Goal: Complete application form: Complete application form

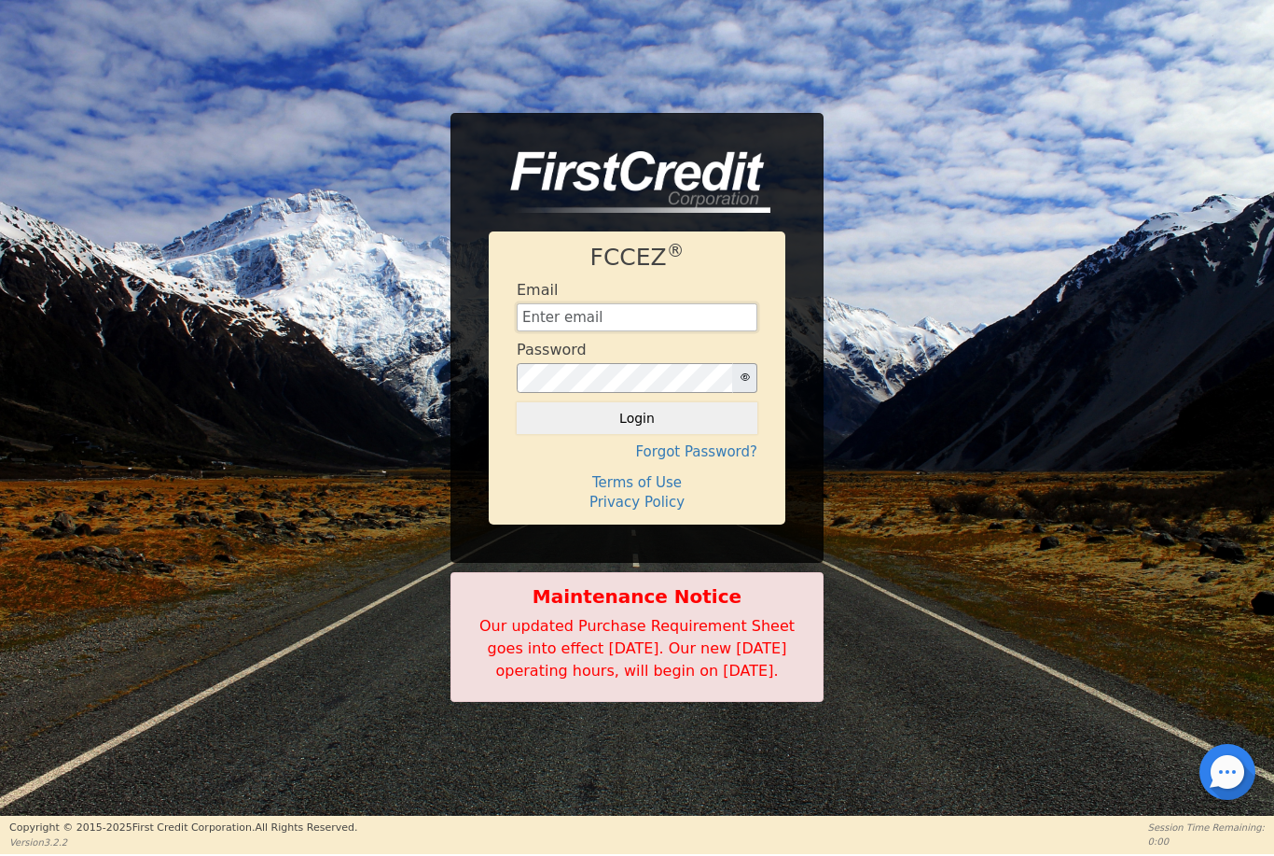
click at [663, 303] on input "text" at bounding box center [637, 317] width 241 height 28
type input "[EMAIL_ADDRESS][DOMAIN_NAME]"
click at [637, 407] on button "Login" at bounding box center [637, 418] width 241 height 32
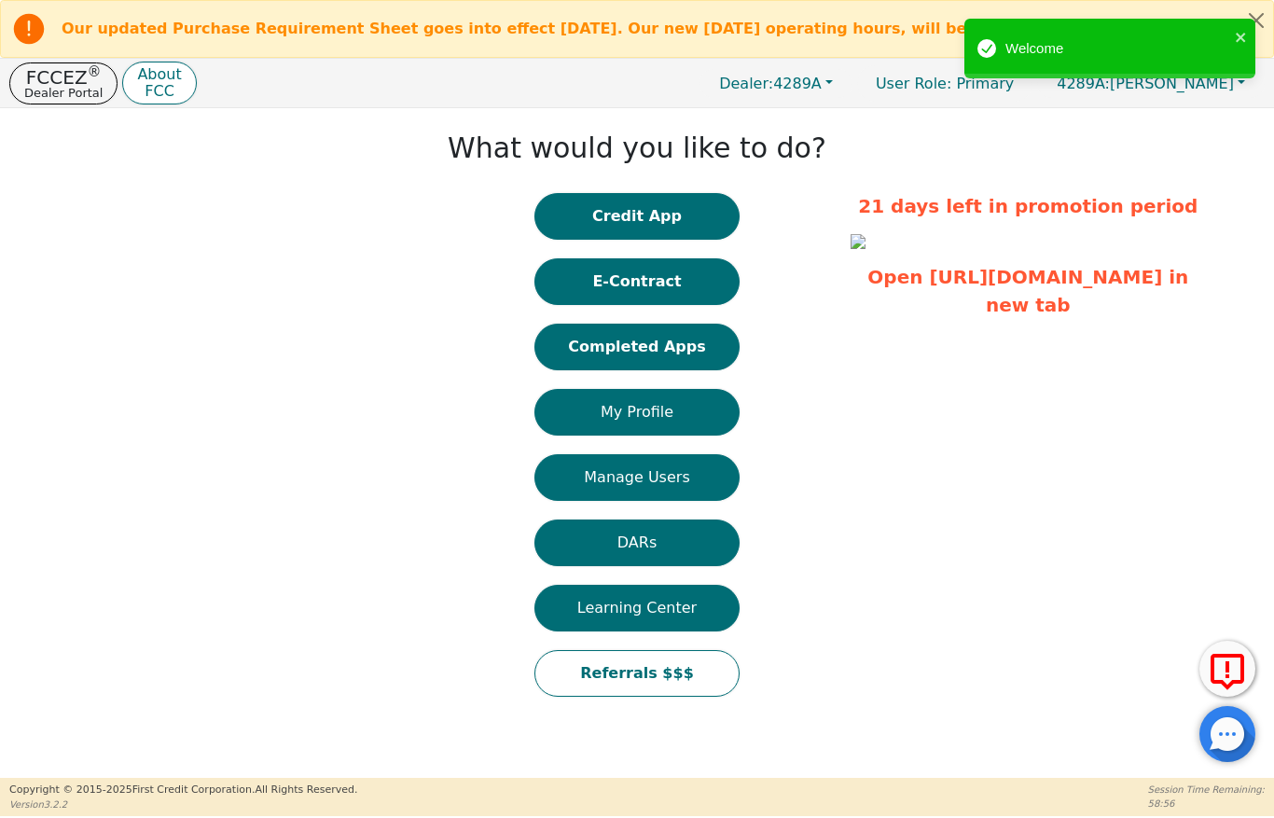
click at [657, 220] on button "Credit App" at bounding box center [637, 216] width 205 height 47
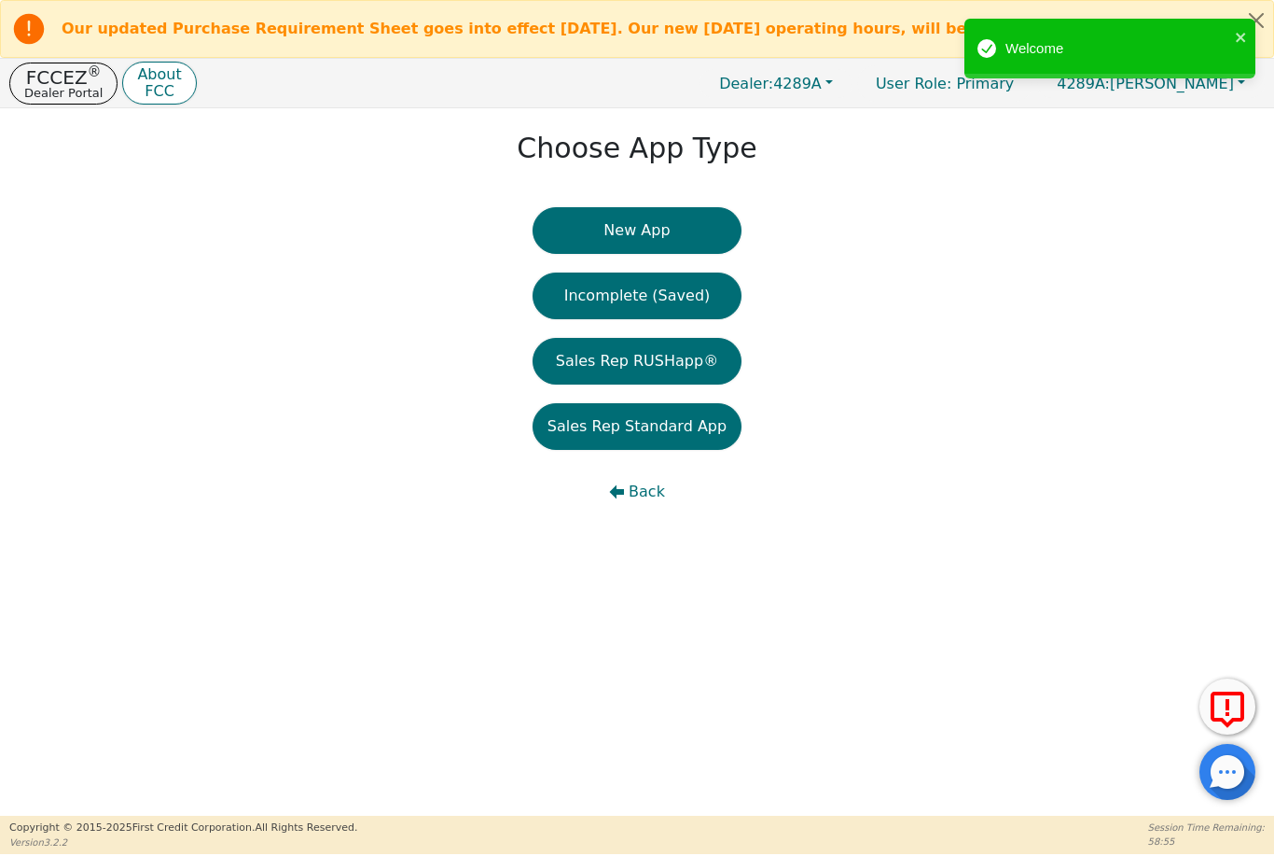
click at [648, 231] on button "New App" at bounding box center [637, 230] width 209 height 47
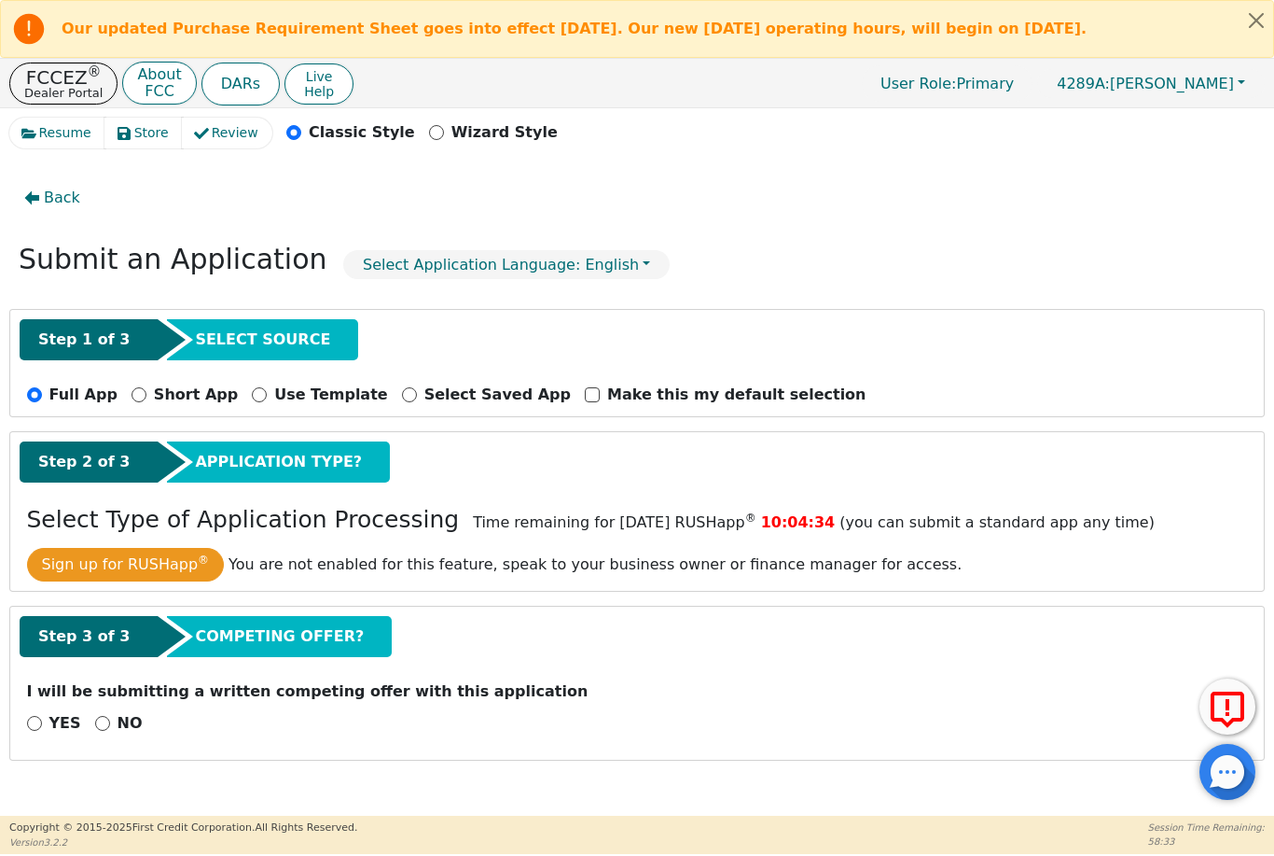
click at [30, 731] on div "YES" at bounding box center [54, 723] width 54 height 22
click at [41, 720] on input "YES" at bounding box center [34, 723] width 15 height 15
radio input "true"
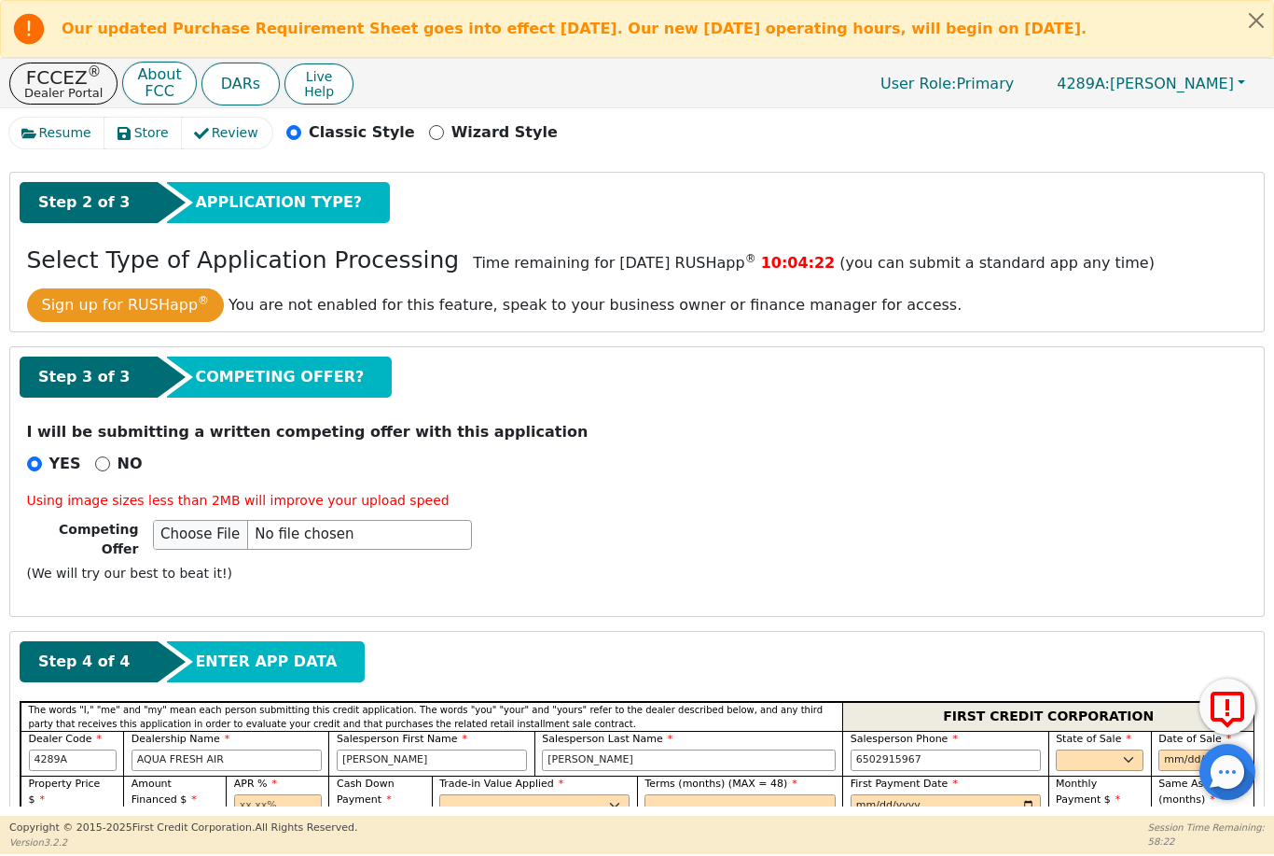
scroll to position [272, 0]
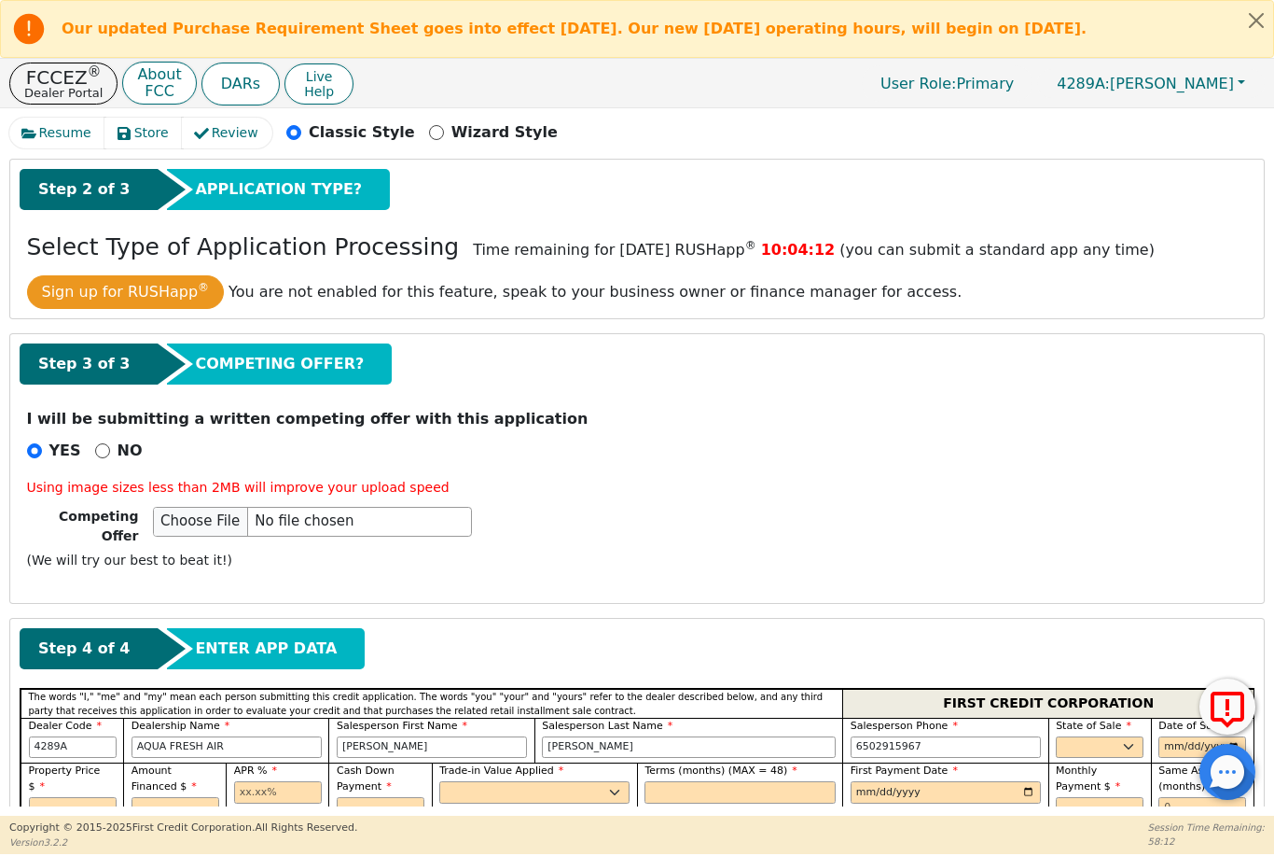
click at [226, 640] on span "ENTER APP DATA" at bounding box center [266, 648] width 142 height 22
click at [214, 650] on div "ENTER APP DATA" at bounding box center [266, 648] width 198 height 41
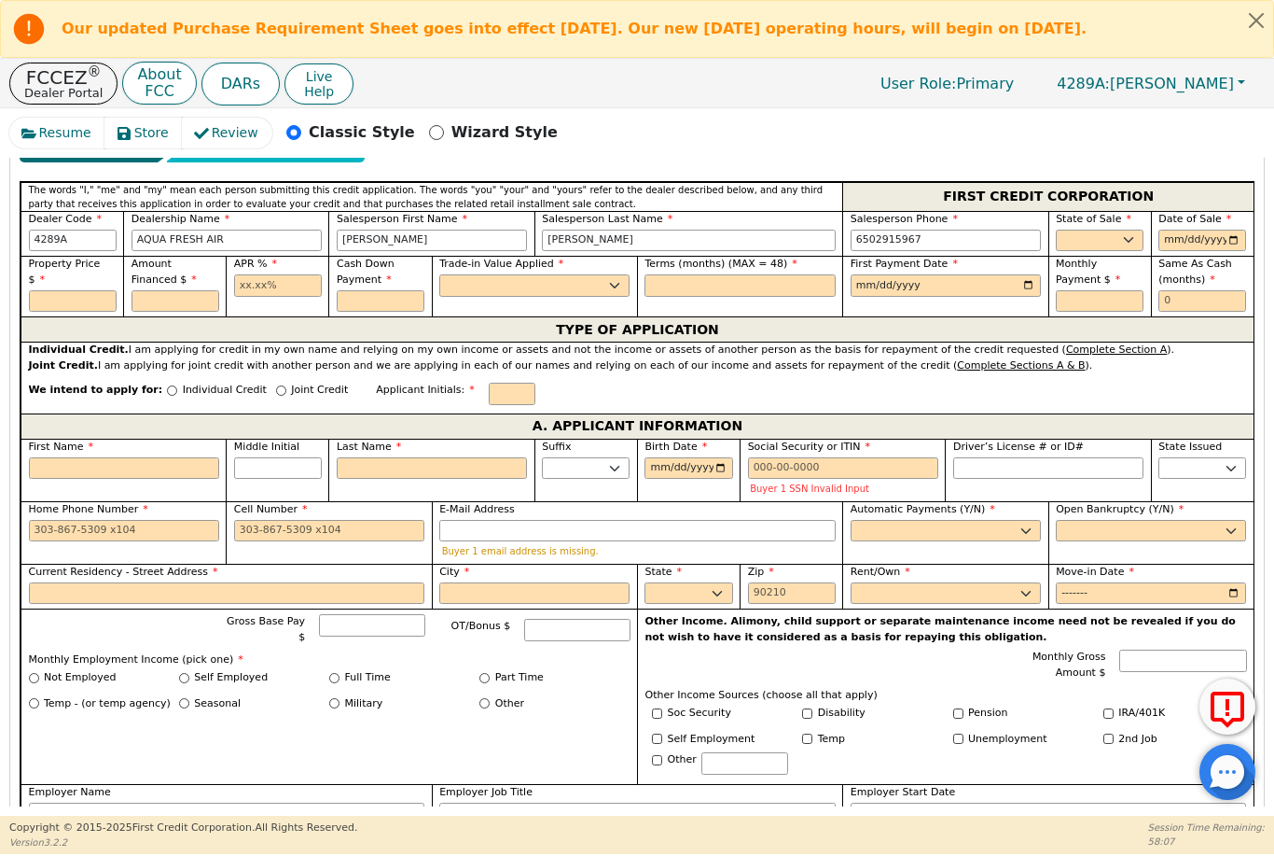
scroll to position [793, 0]
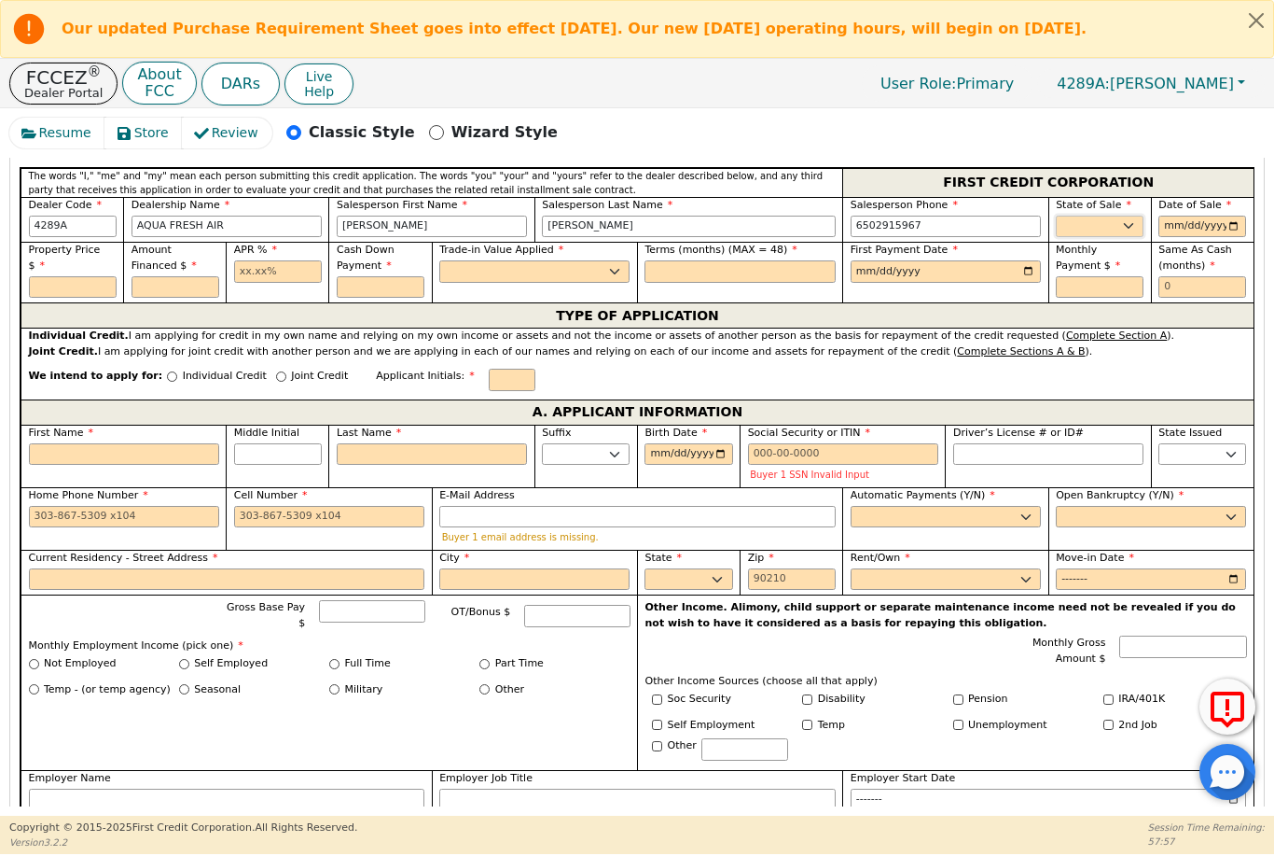
click at [1126, 216] on select "AK AL AR AZ CA CO CT DC DE FL [GEOGRAPHIC_DATA] HI IA ID IL IN KS [GEOGRAPHIC_D…" at bounding box center [1100, 227] width 88 height 22
select select "CA"
click at [1212, 216] on input "date" at bounding box center [1203, 227] width 88 height 22
type input "[DATE]"
click at [76, 276] on input "text" at bounding box center [73, 287] width 88 height 22
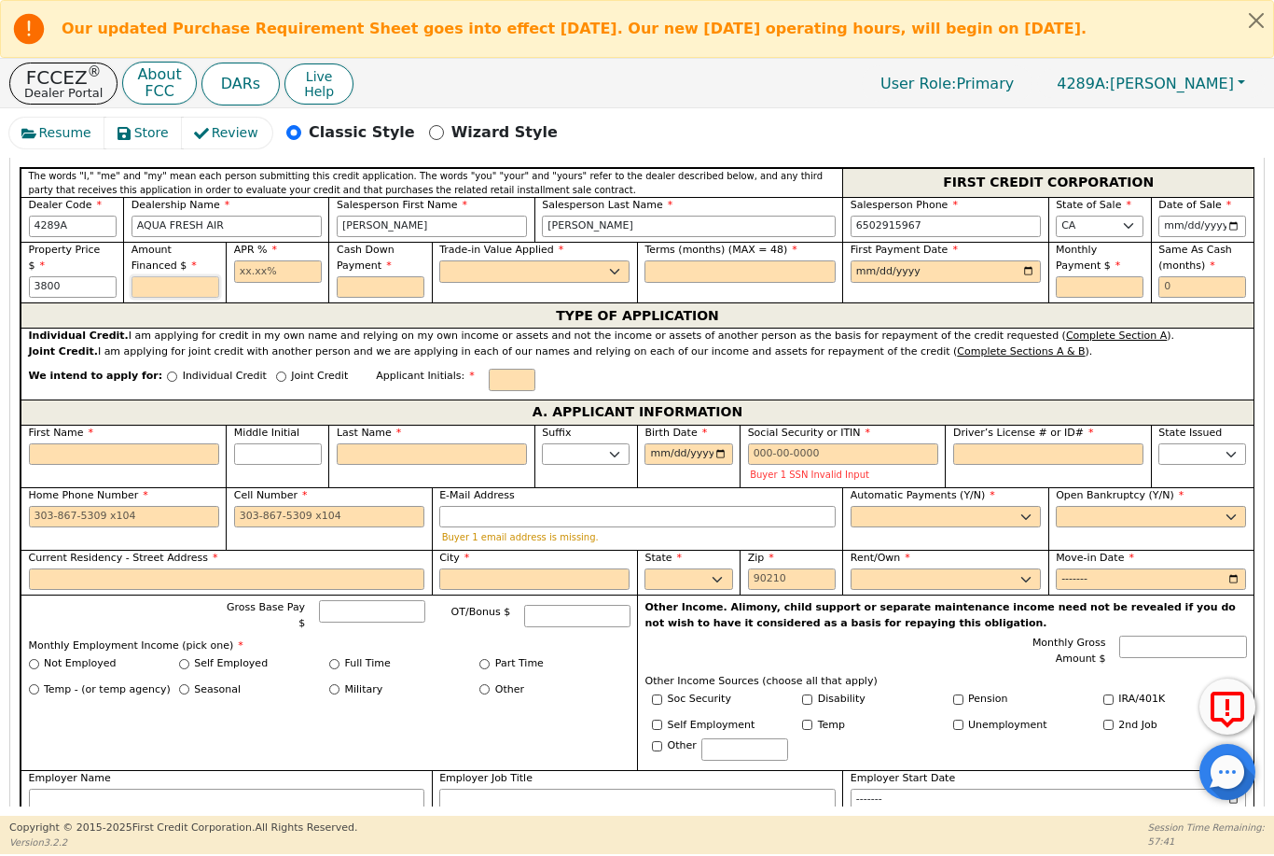
click at [171, 276] on input "text" at bounding box center [176, 287] width 88 height 22
type input "3800.00"
type input "4089.50"
click at [282, 264] on input "text" at bounding box center [278, 271] width 88 height 22
click at [383, 276] on input "text" at bounding box center [381, 287] width 88 height 22
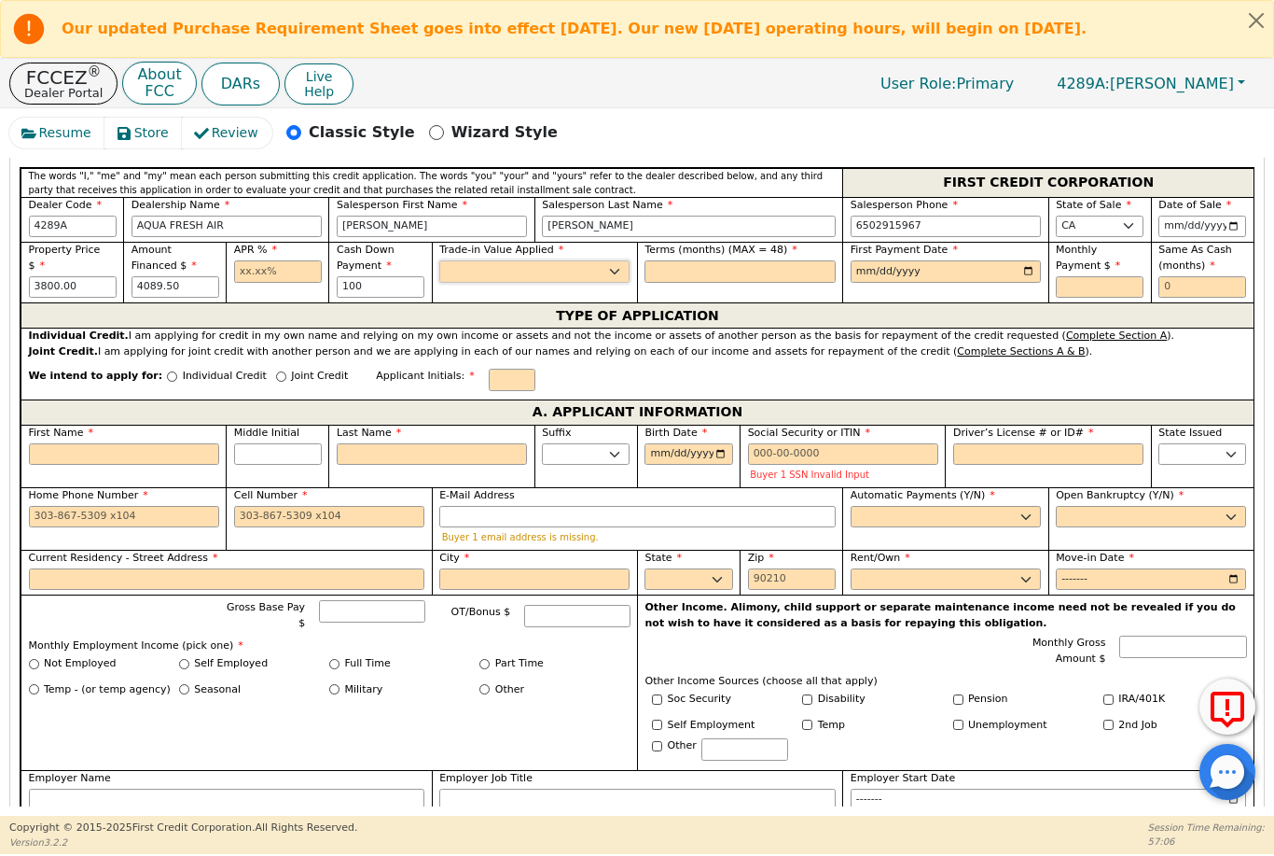
click at [539, 266] on select "Yes No" at bounding box center [534, 271] width 190 height 22
type input "100.00"
select select "y"
click at [730, 262] on input "text" at bounding box center [740, 271] width 190 height 22
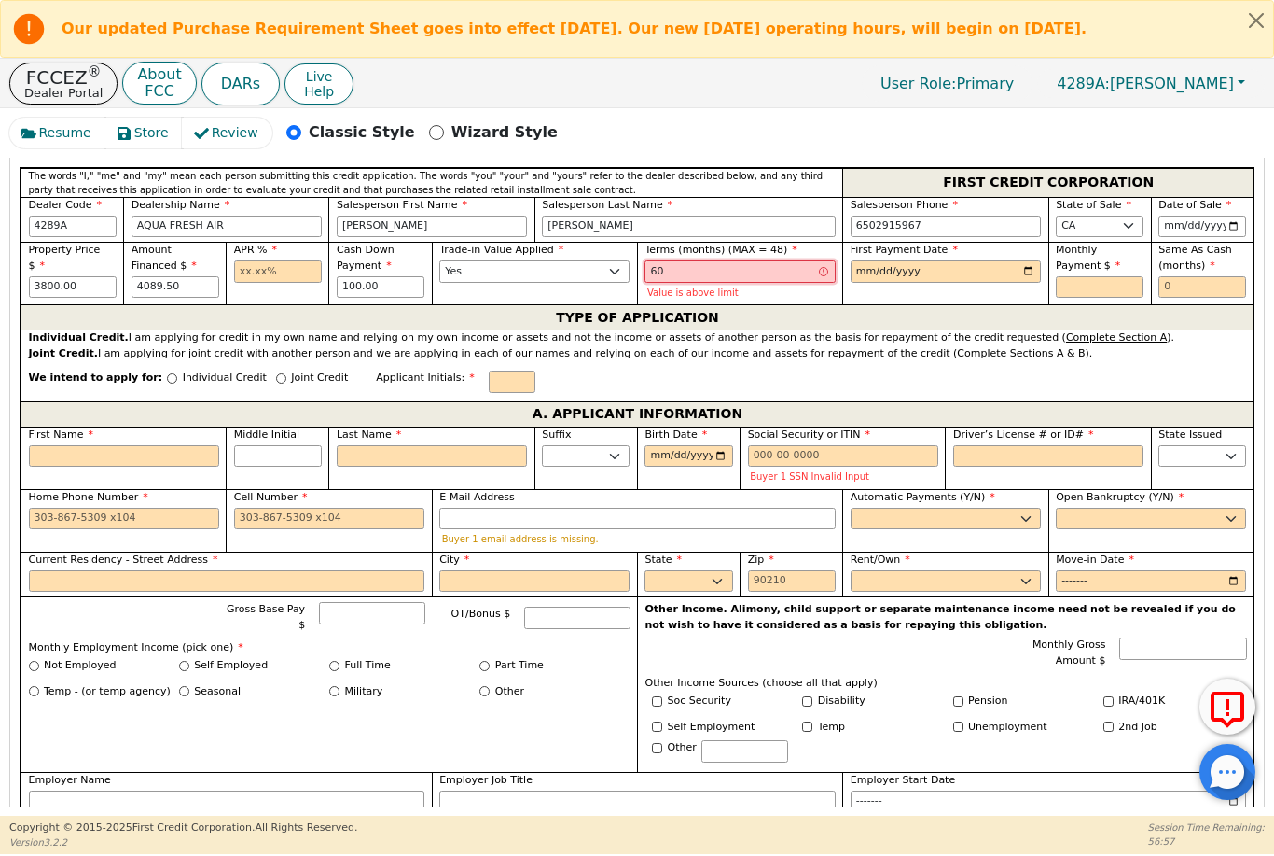
type input "60"
click at [915, 260] on input "date" at bounding box center [946, 271] width 190 height 22
type input "[DATE]"
click at [1101, 280] on input "text" at bounding box center [1100, 287] width 88 height 22
click at [1197, 284] on input "text" at bounding box center [1203, 287] width 88 height 22
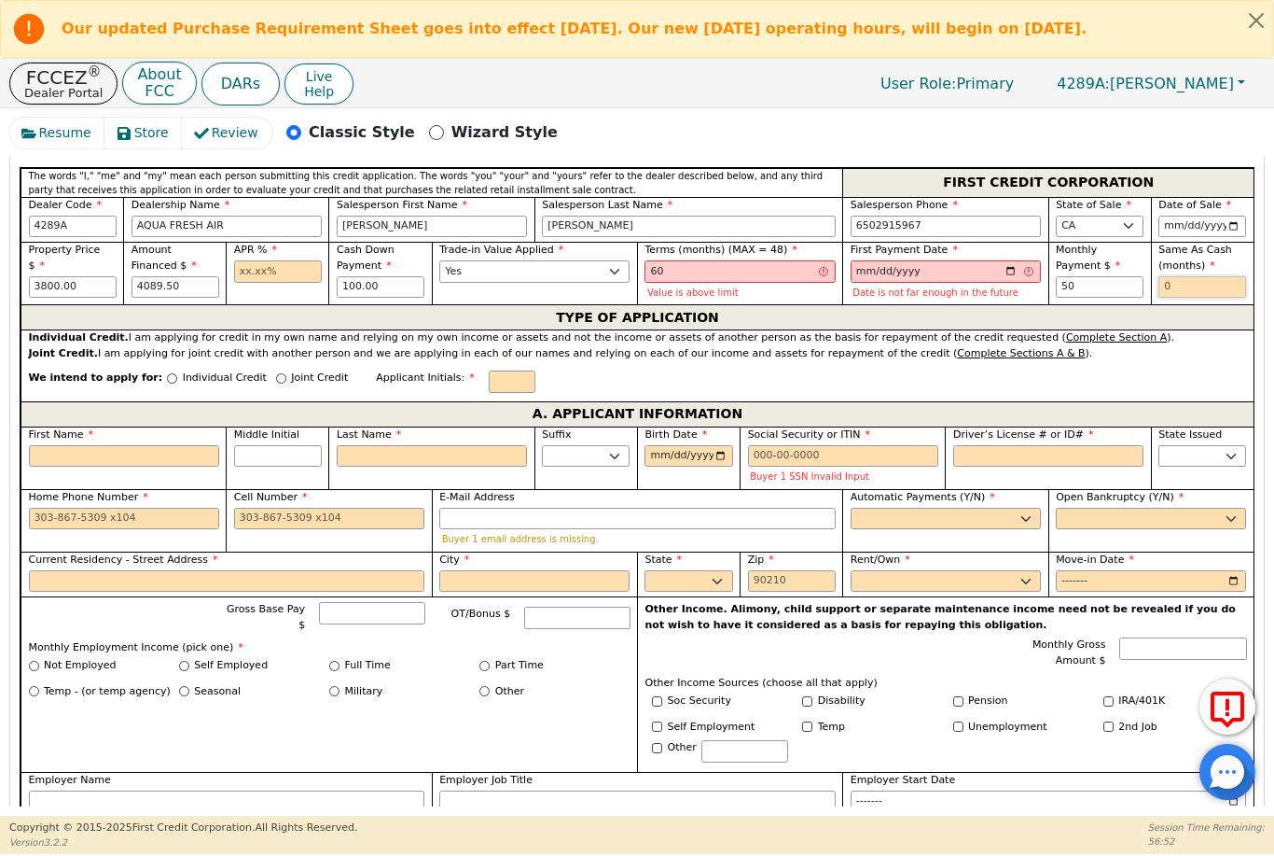
type input "50.00"
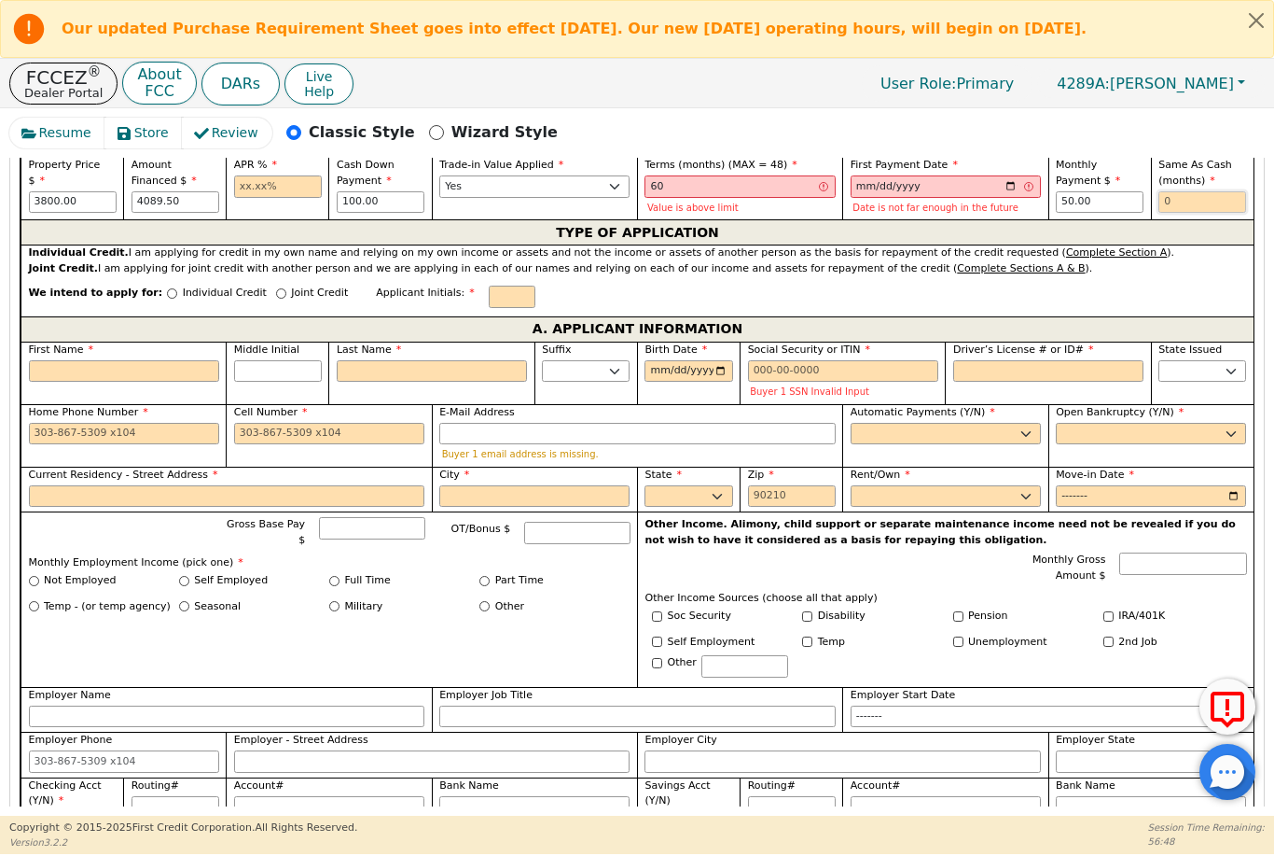
scroll to position [888, 0]
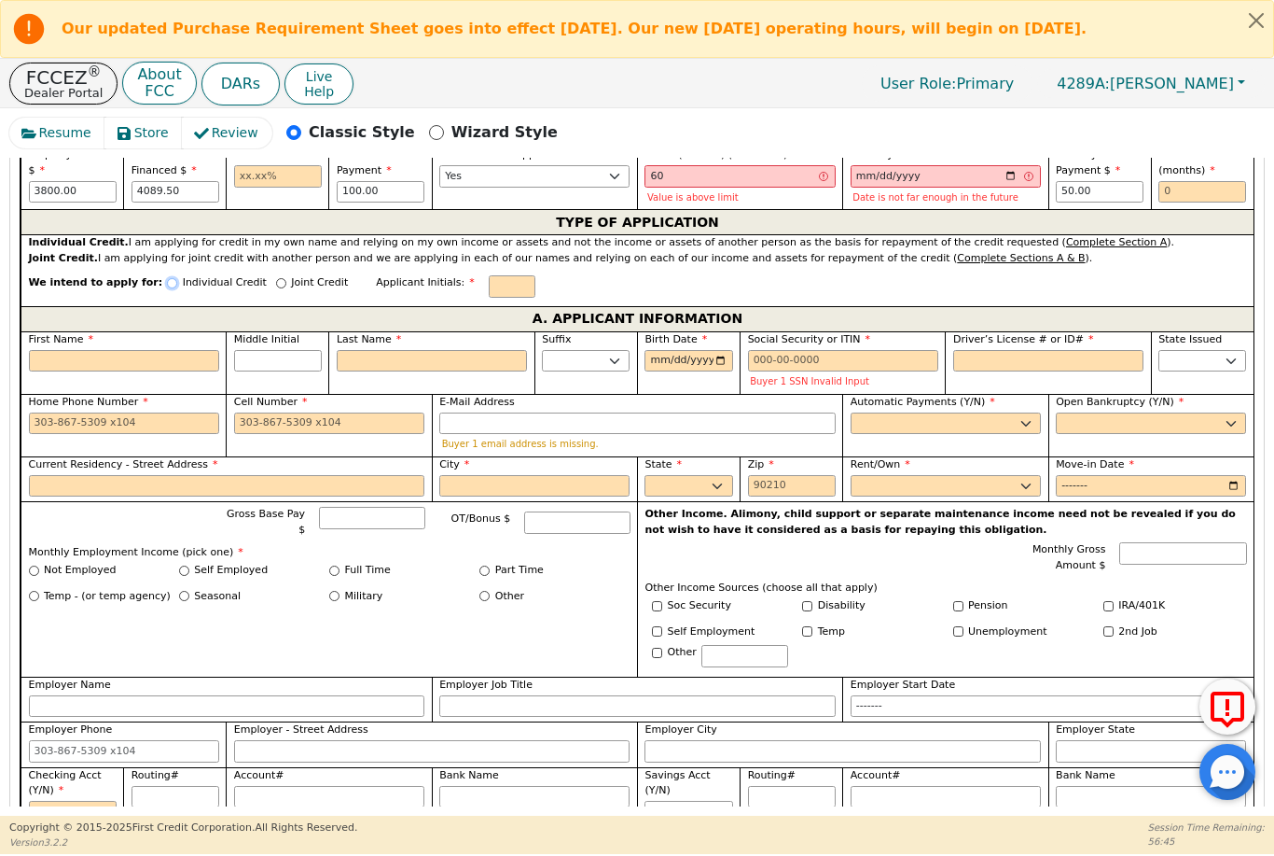
click at [167, 278] on input "Individual Credit" at bounding box center [172, 283] width 10 height 10
radio input "true"
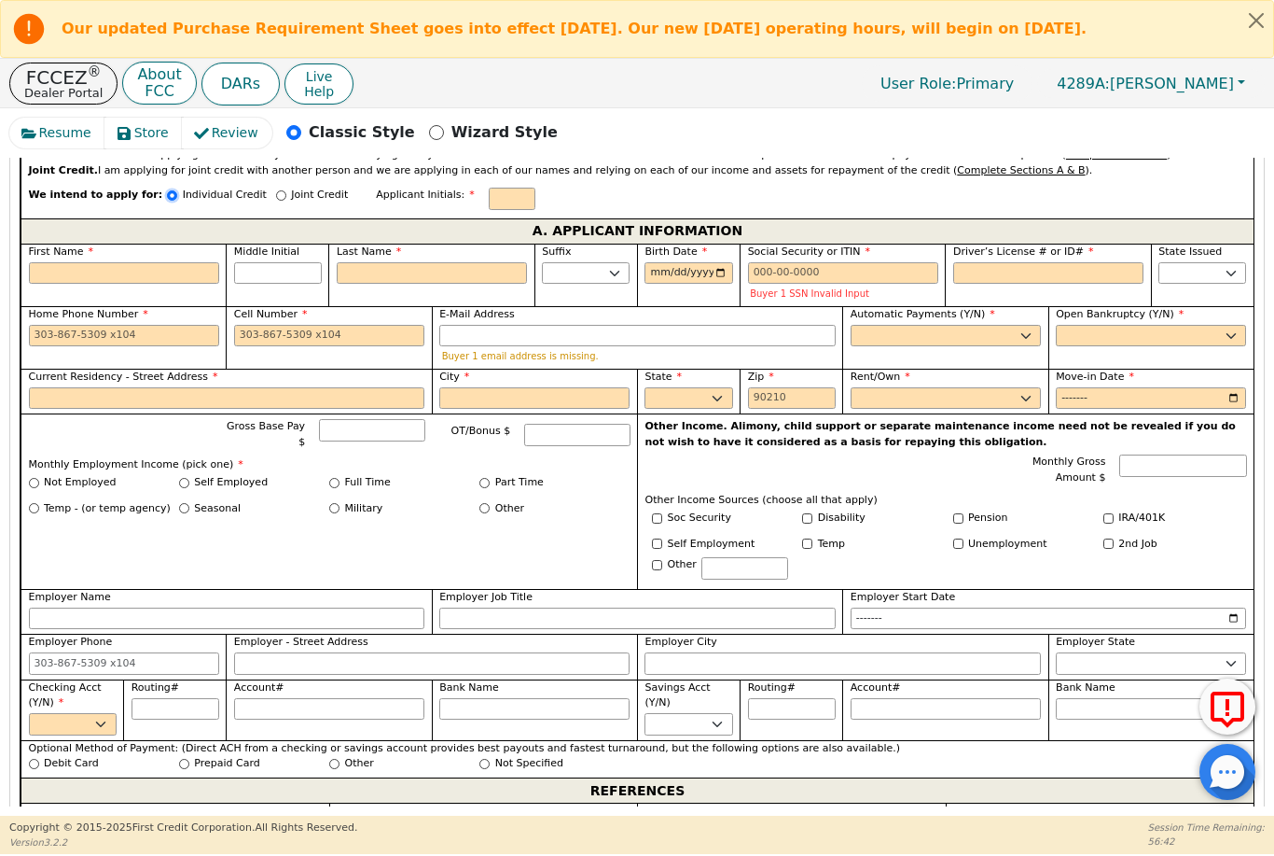
scroll to position [978, 0]
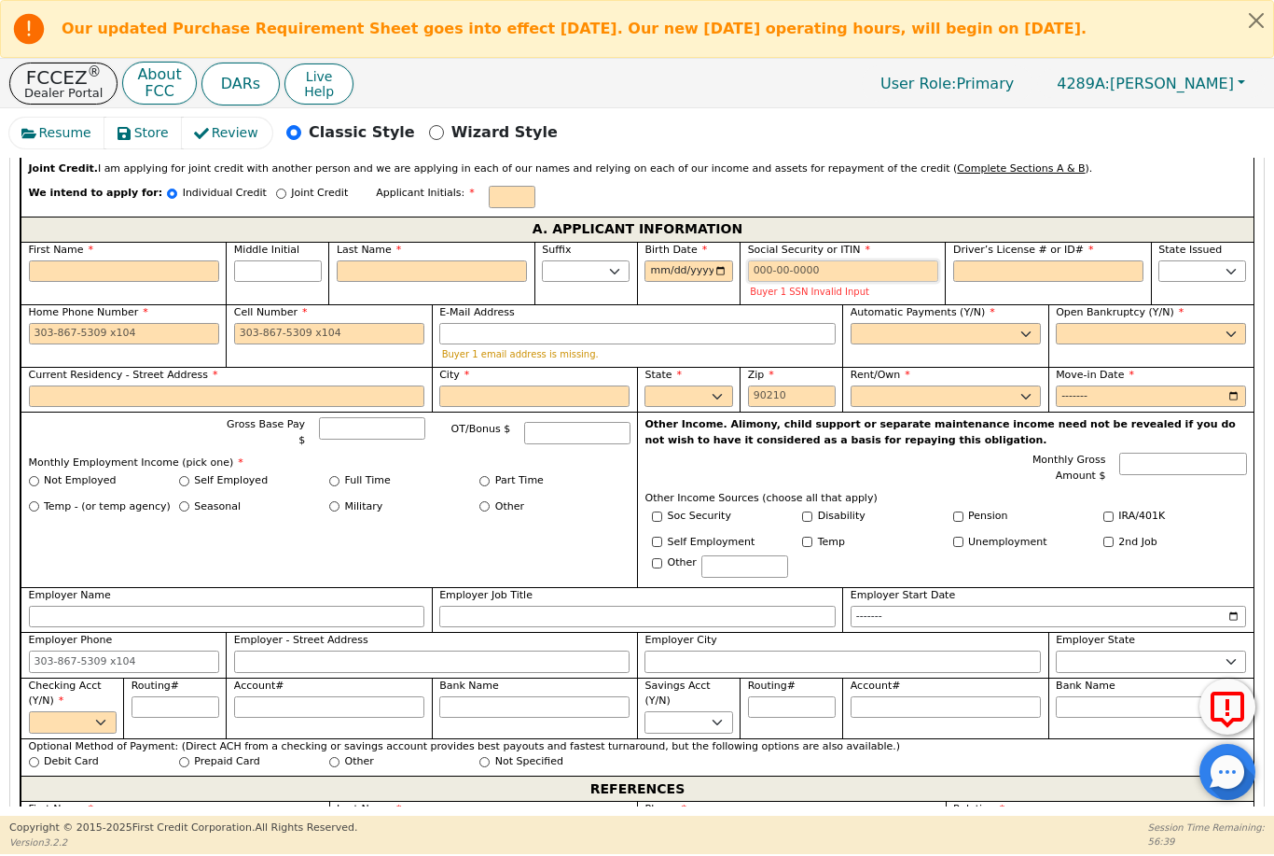
click at [841, 260] on input "Social Security or ITIN" at bounding box center [843, 271] width 190 height 22
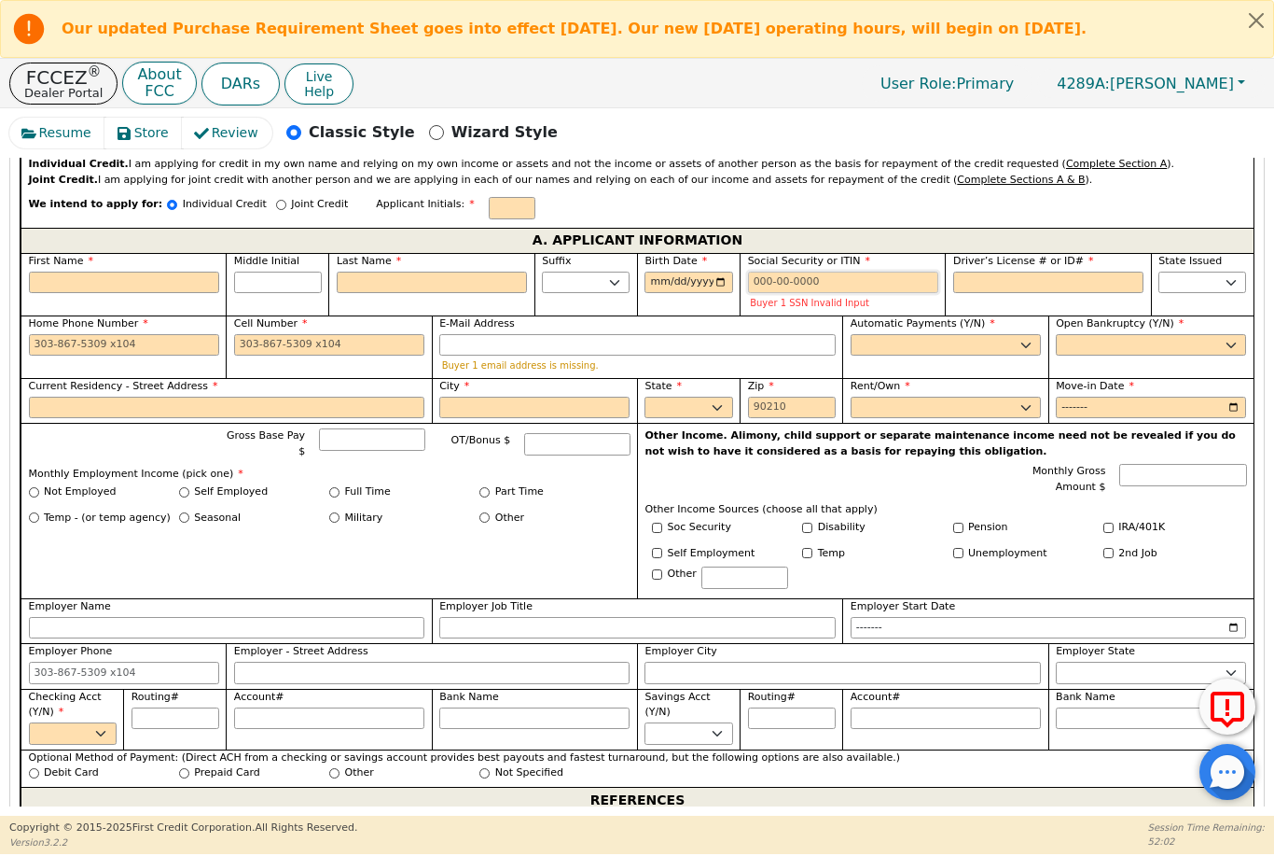
scroll to position [999, 0]
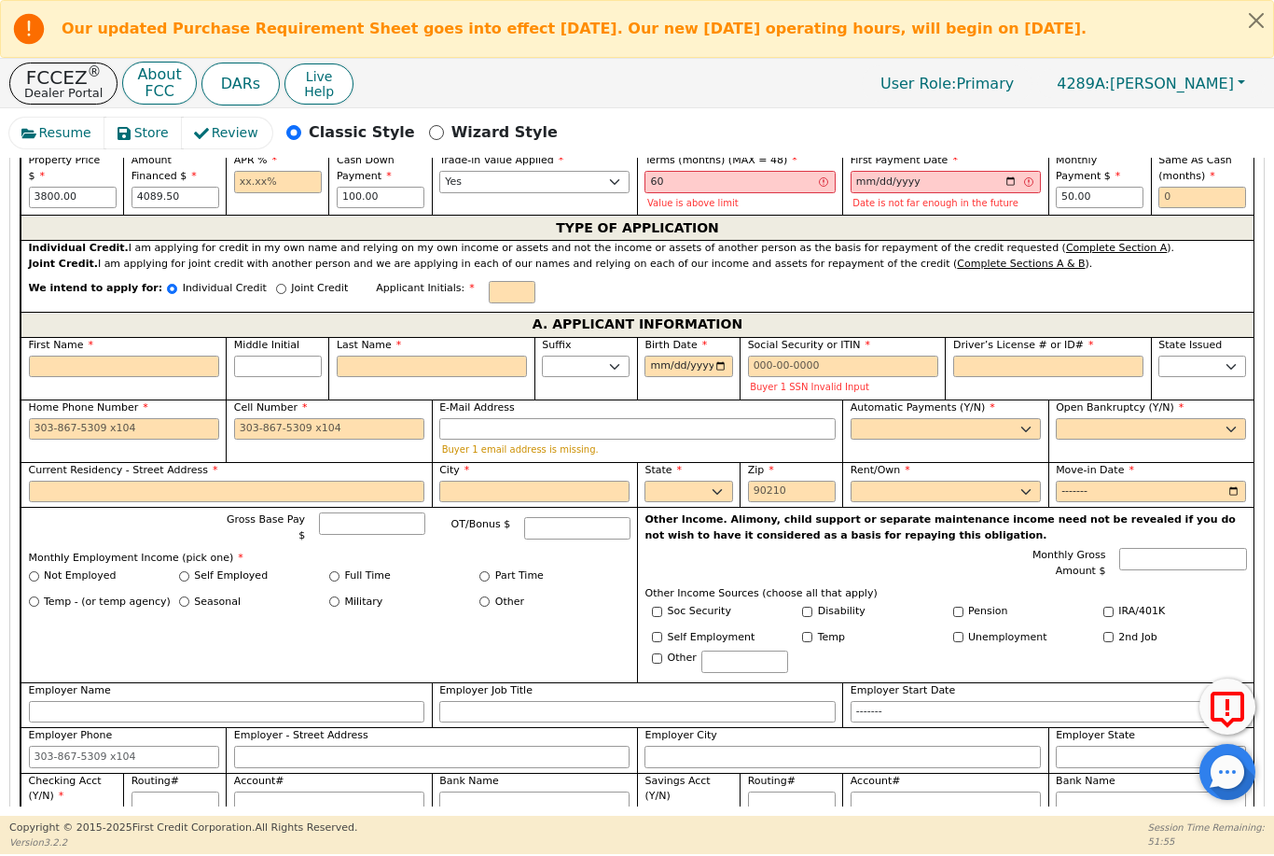
click at [1252, 21] on button "Close alert" at bounding box center [1257, 20] width 34 height 38
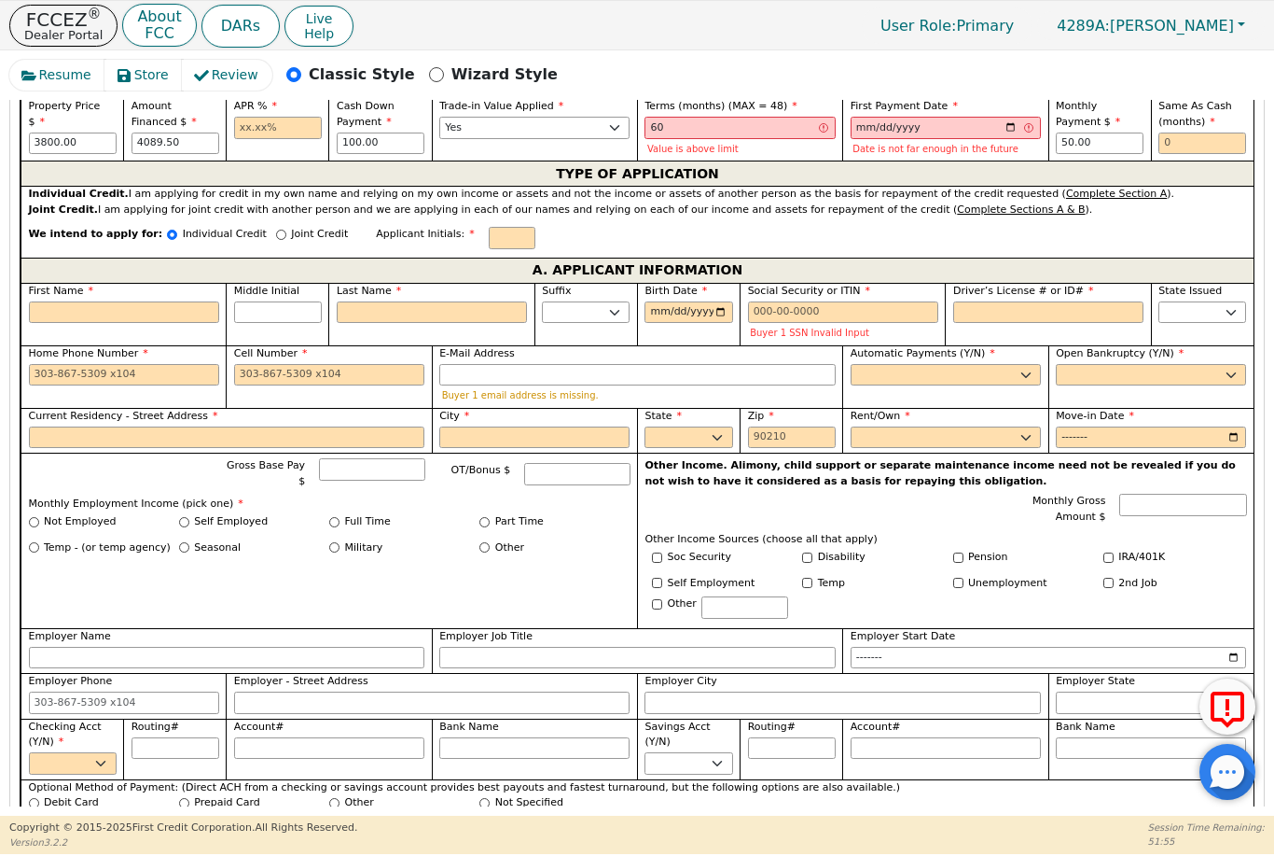
scroll to position [878, 0]
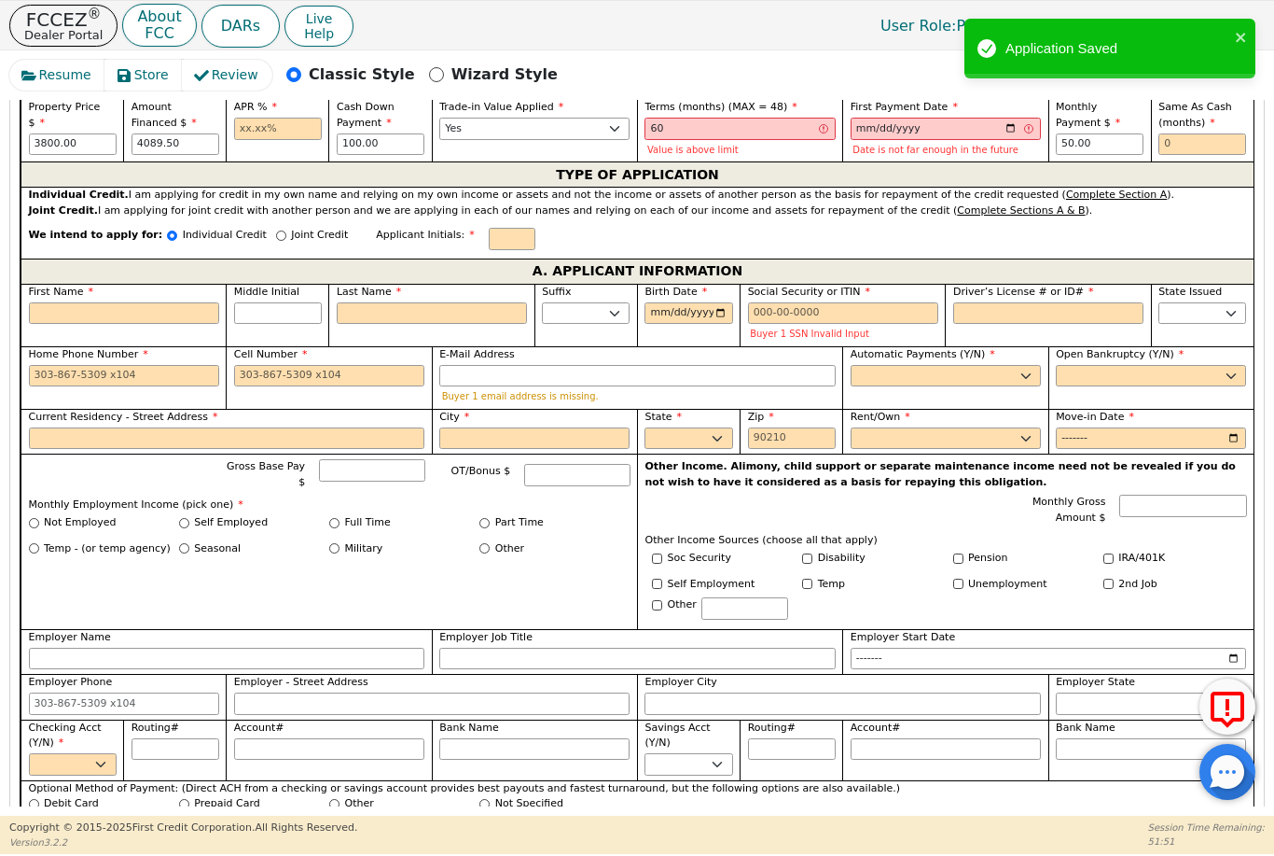
click at [1242, 27] on button "close" at bounding box center [1241, 36] width 13 height 21
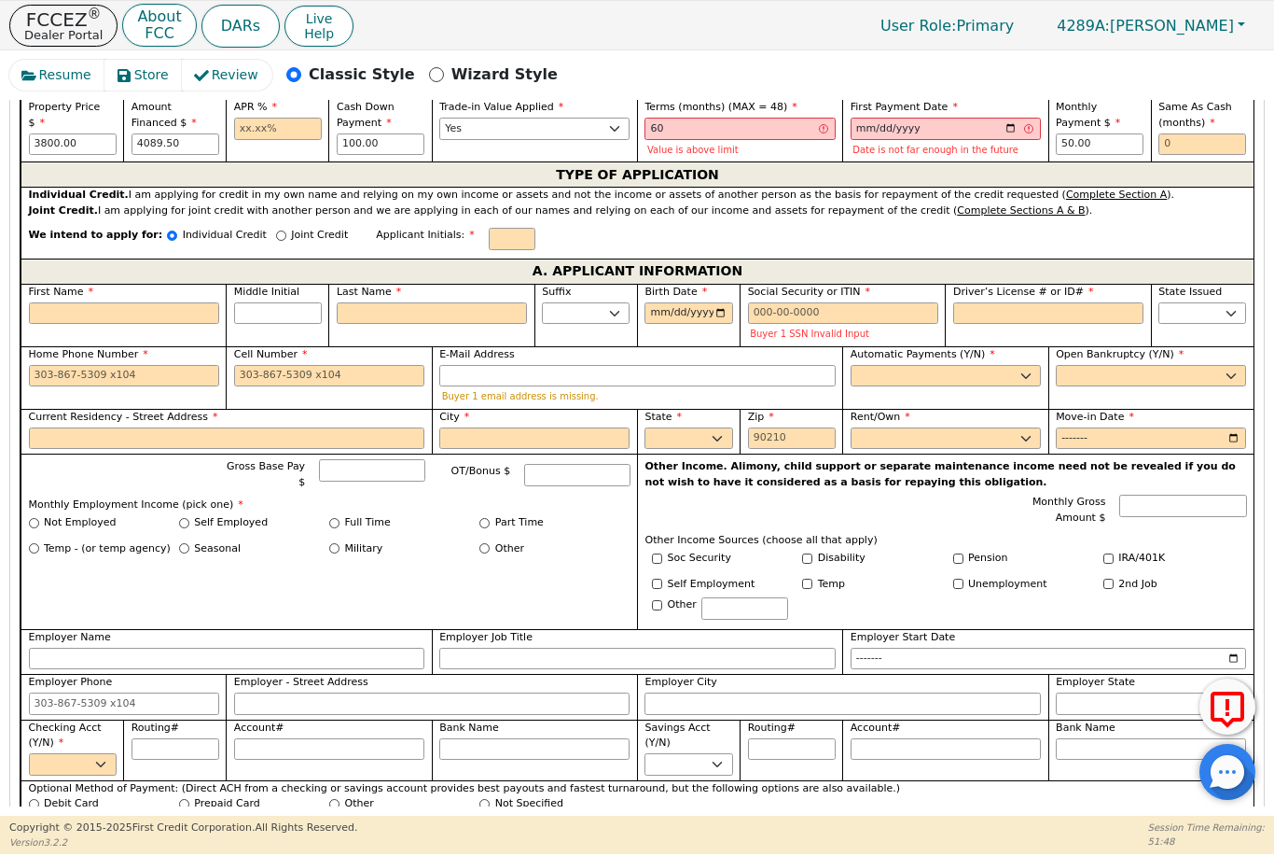
click at [1245, 30] on button "4289A: [PERSON_NAME]" at bounding box center [1151, 25] width 228 height 29
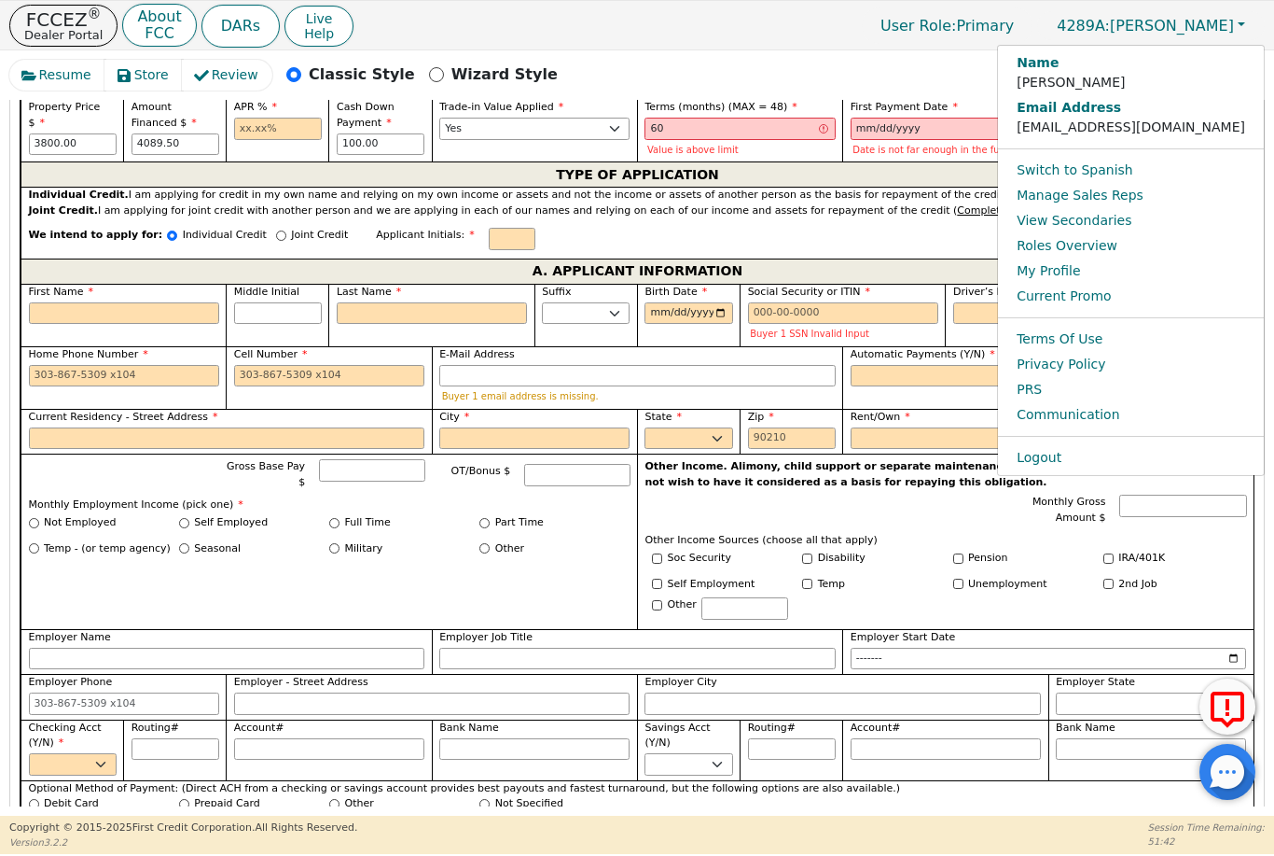
click at [664, 45] on div "DARs Live Help User Role : Primary 4289A: [PERSON_NAME] Name [PERSON_NAME] Emai…" at bounding box center [734, 26] width 1064 height 46
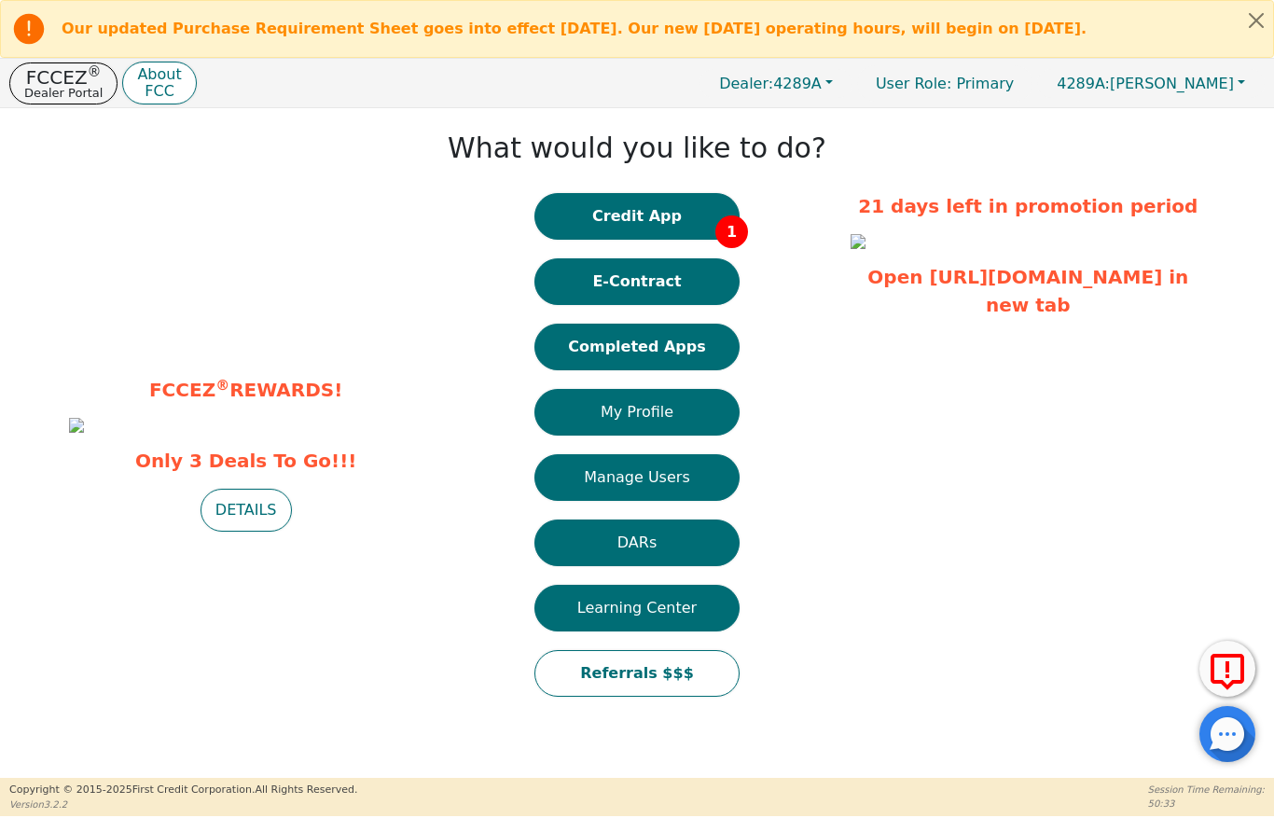
click at [1266, 22] on button "Close alert" at bounding box center [1257, 20] width 34 height 38
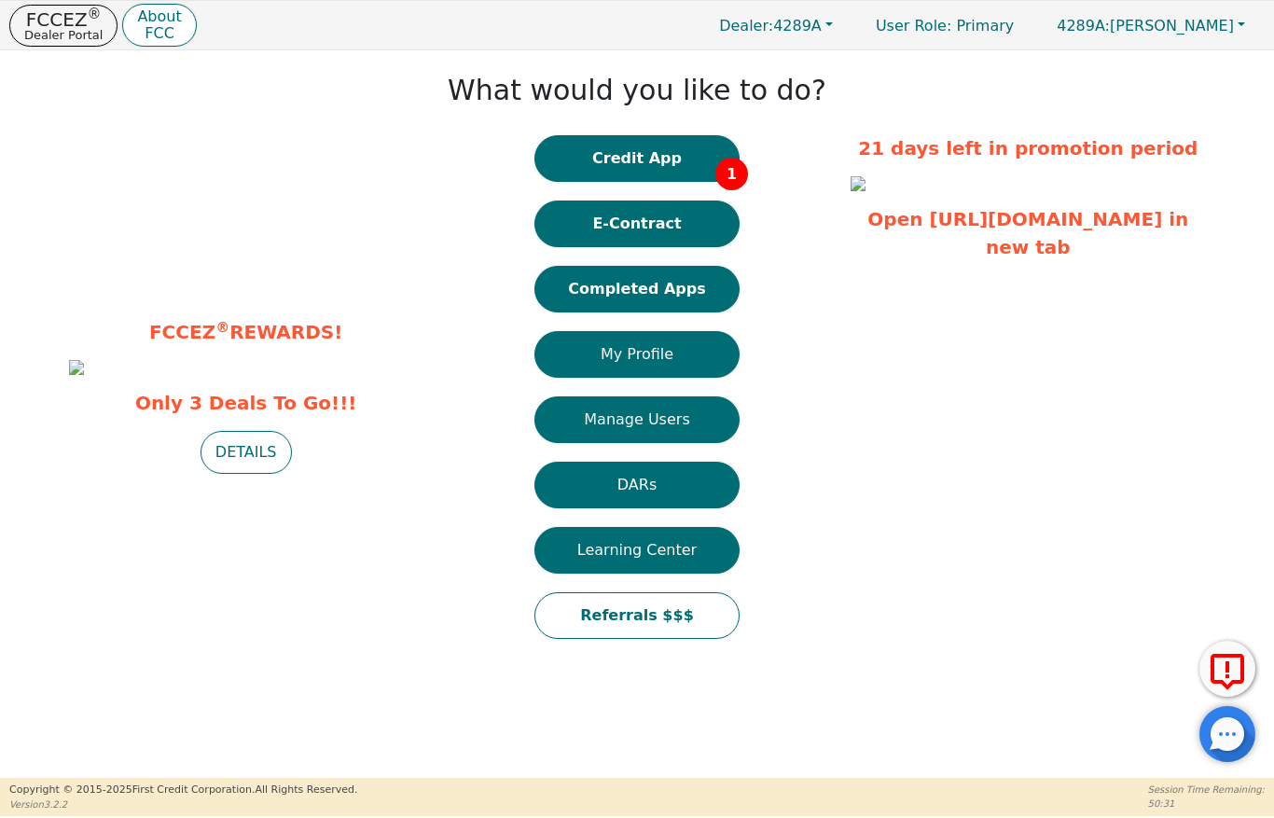
click at [707, 155] on button "Credit App 1" at bounding box center [637, 158] width 205 height 47
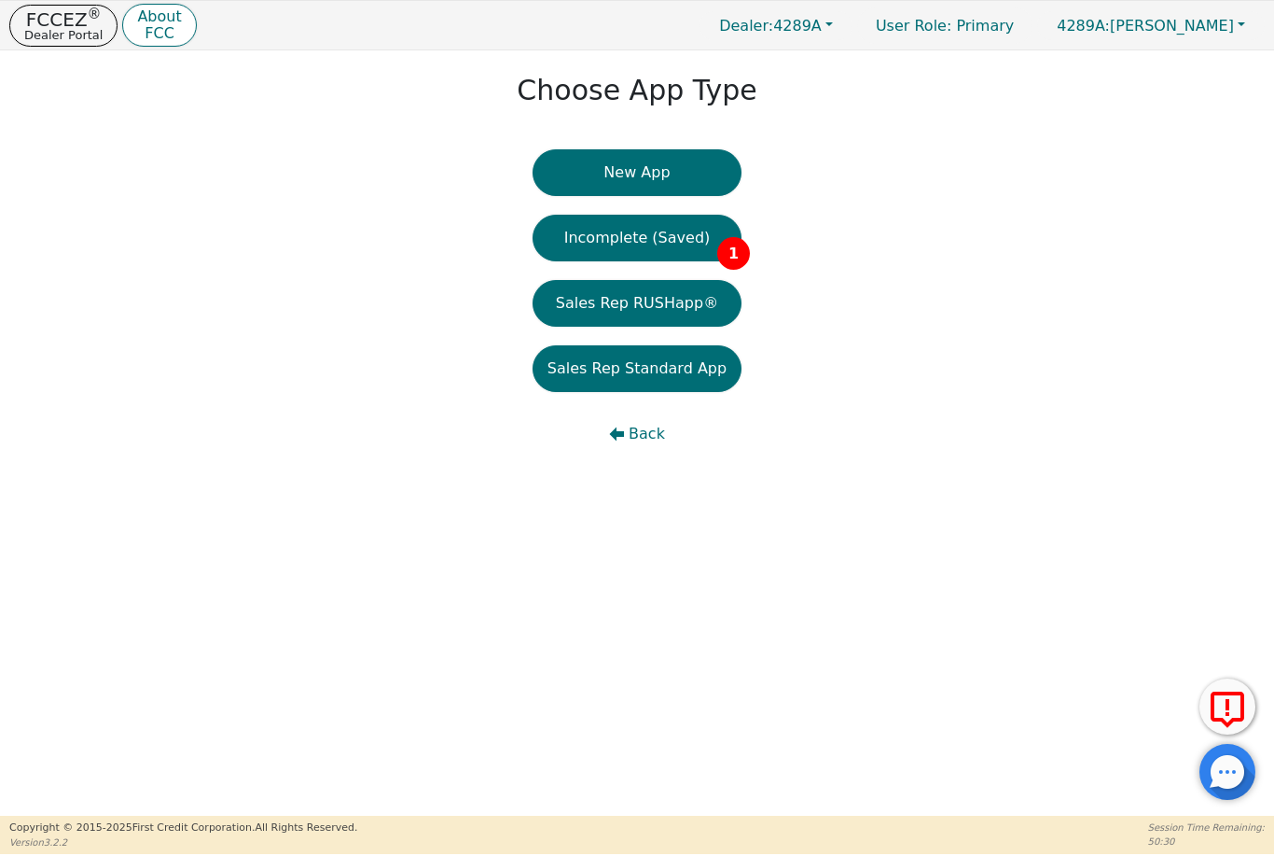
click at [711, 239] on button "Incomplete (Saved) 1" at bounding box center [637, 238] width 209 height 47
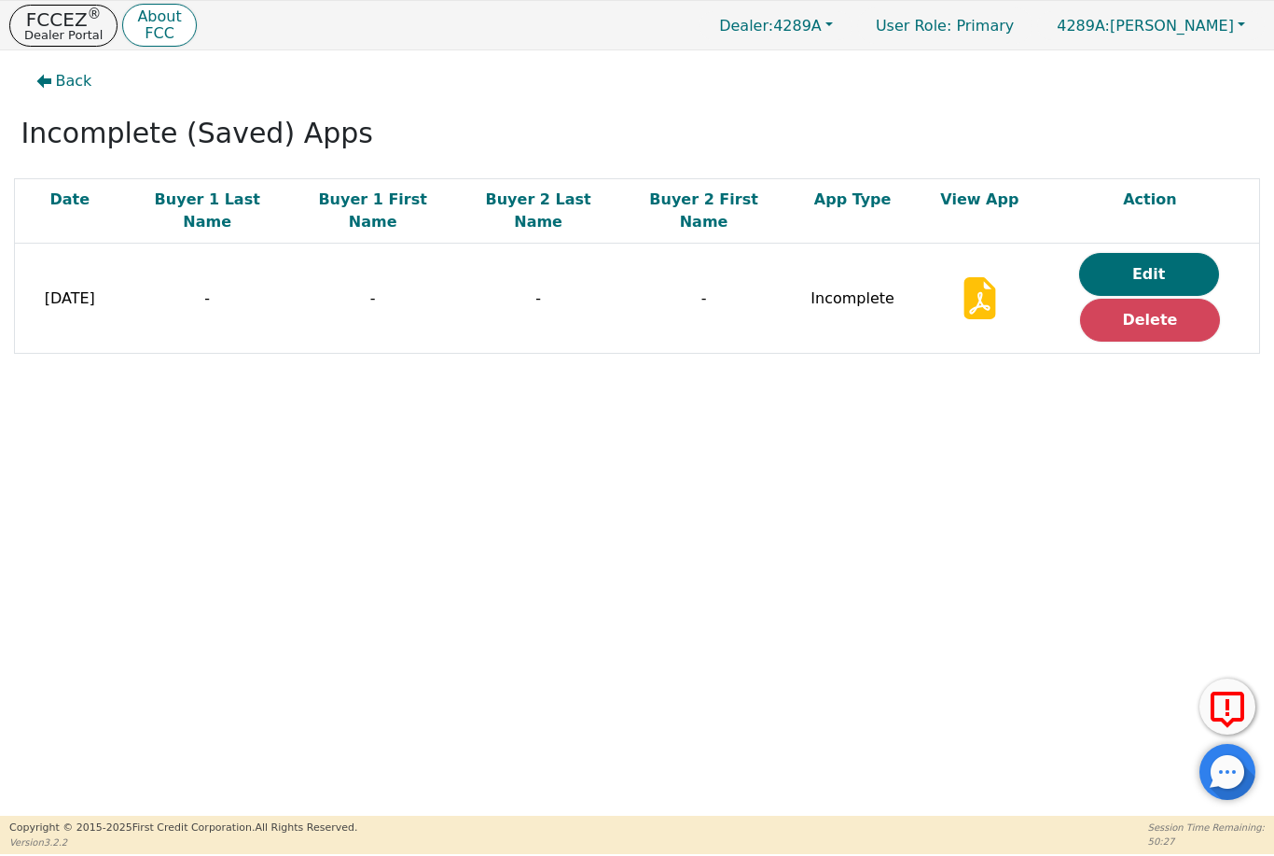
click at [1174, 299] on button "Delete" at bounding box center [1150, 320] width 140 height 43
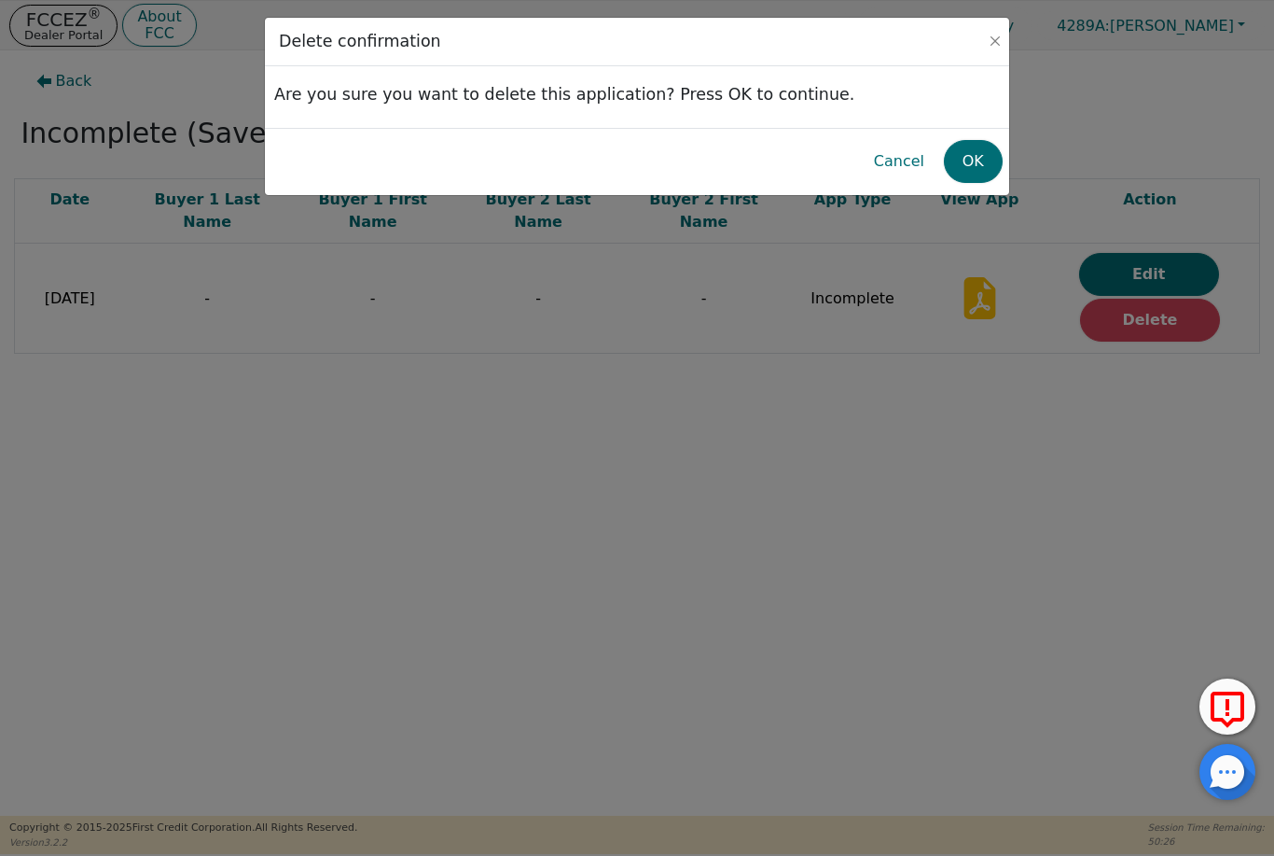
click at [978, 152] on button "OK" at bounding box center [973, 161] width 59 height 43
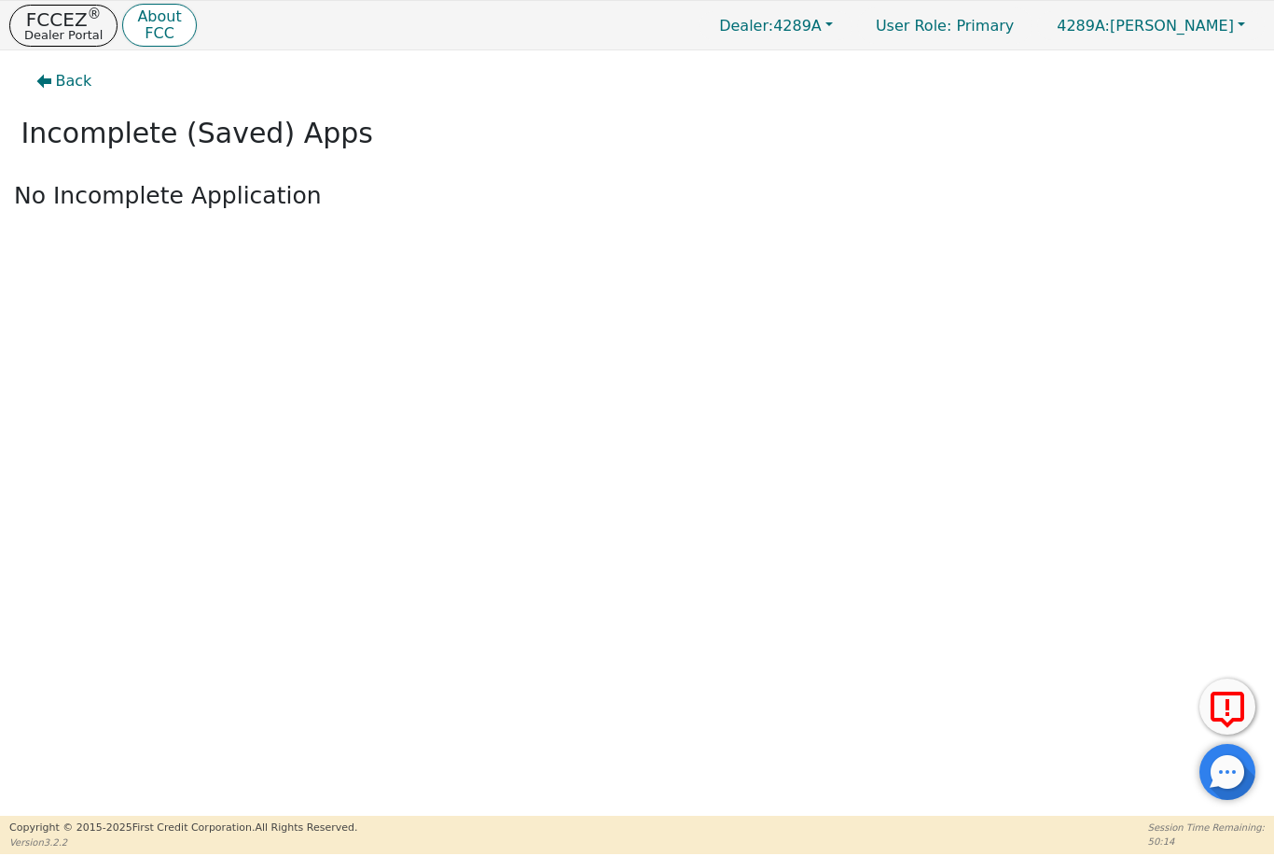
click at [70, 23] on p "FCCEZ ®" at bounding box center [63, 19] width 78 height 19
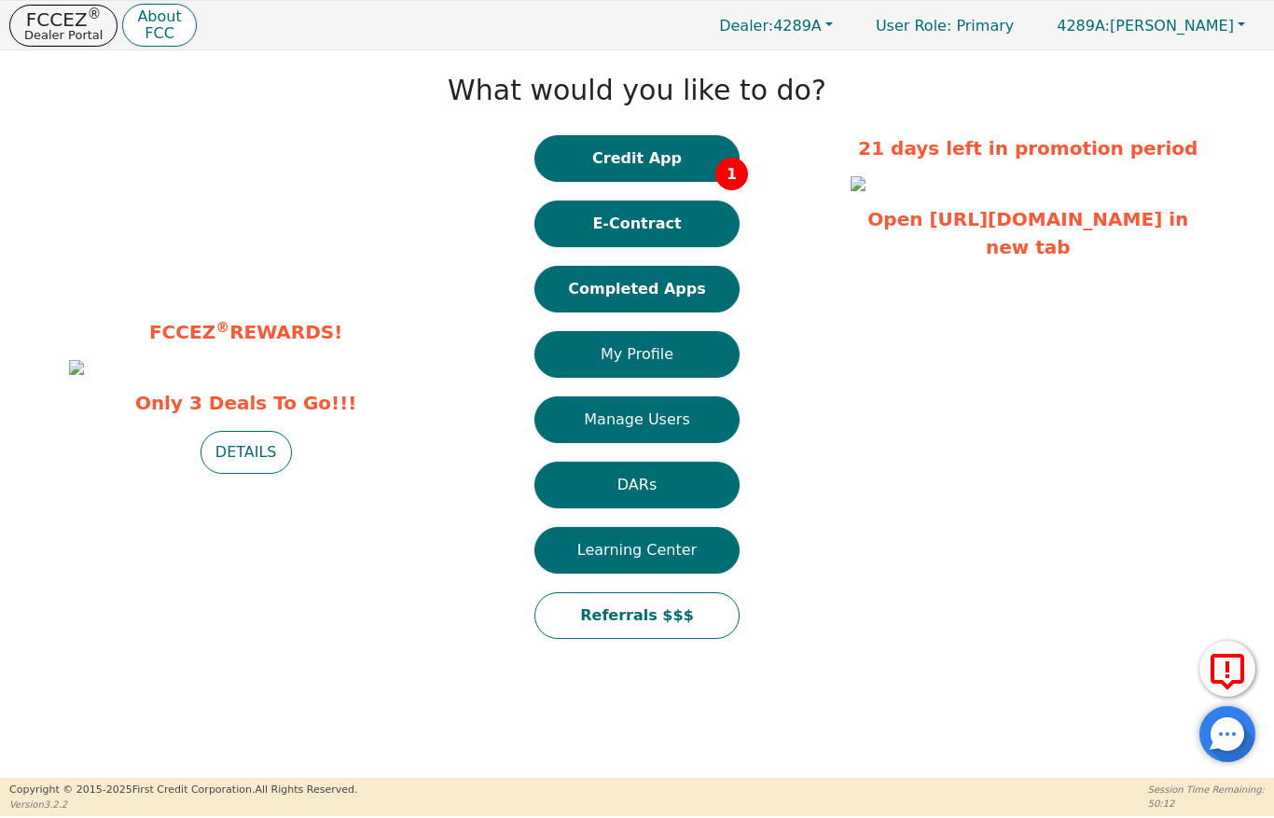
click at [675, 153] on button "Credit App 1" at bounding box center [637, 158] width 205 height 47
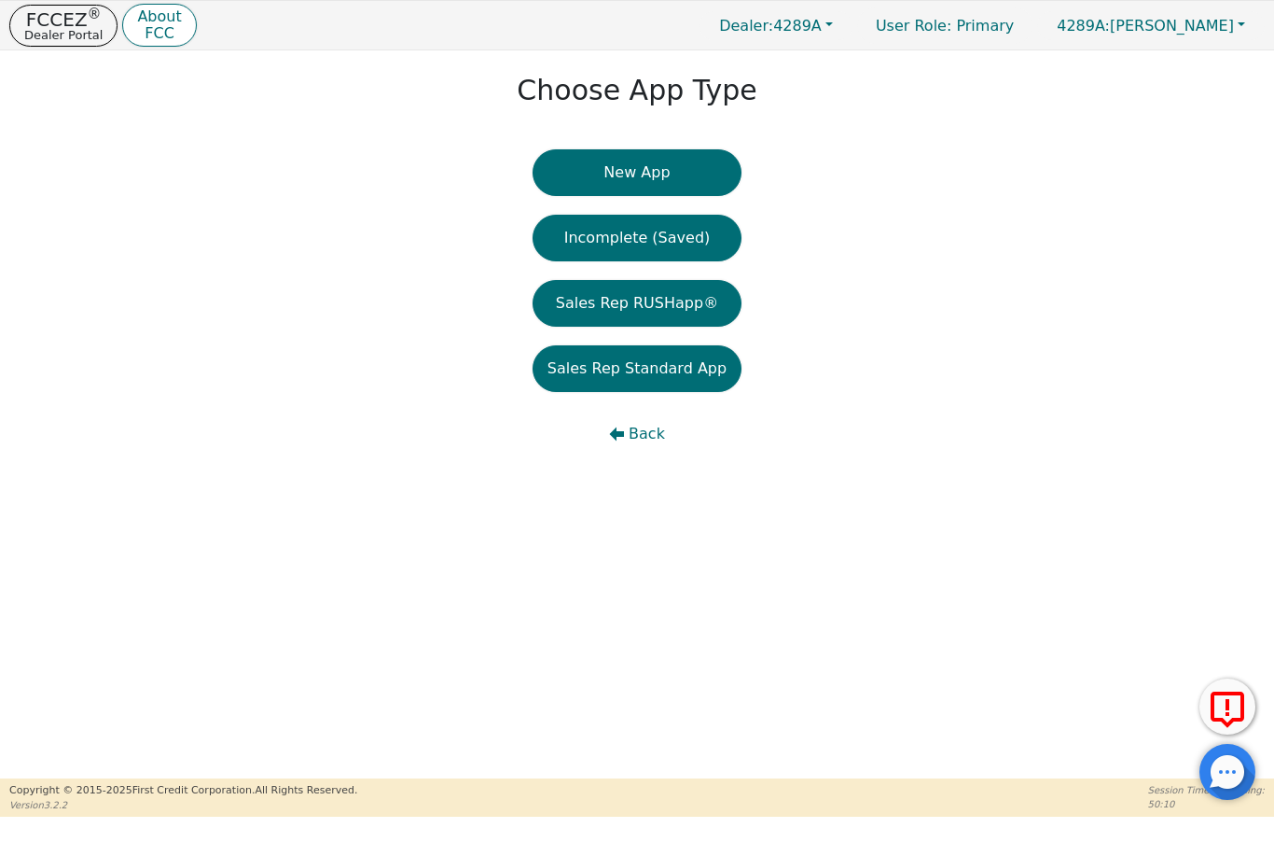
click at [77, 29] on p "Dealer Portal" at bounding box center [63, 35] width 78 height 12
